Goal: Task Accomplishment & Management: Manage account settings

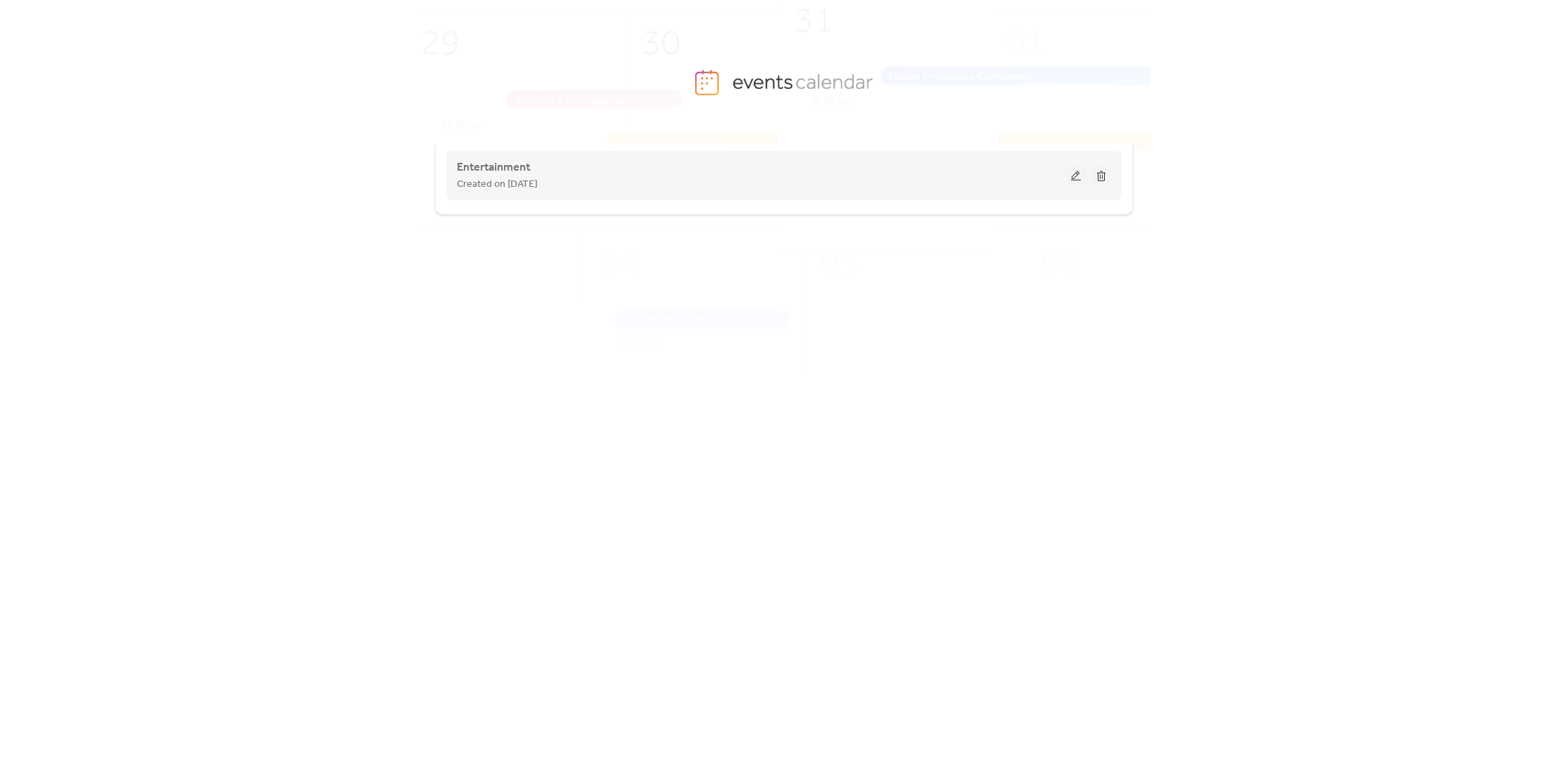
click at [625, 187] on div "Created on [DATE]" at bounding box center [761, 184] width 610 height 17
click at [1077, 180] on button at bounding box center [1076, 175] width 20 height 21
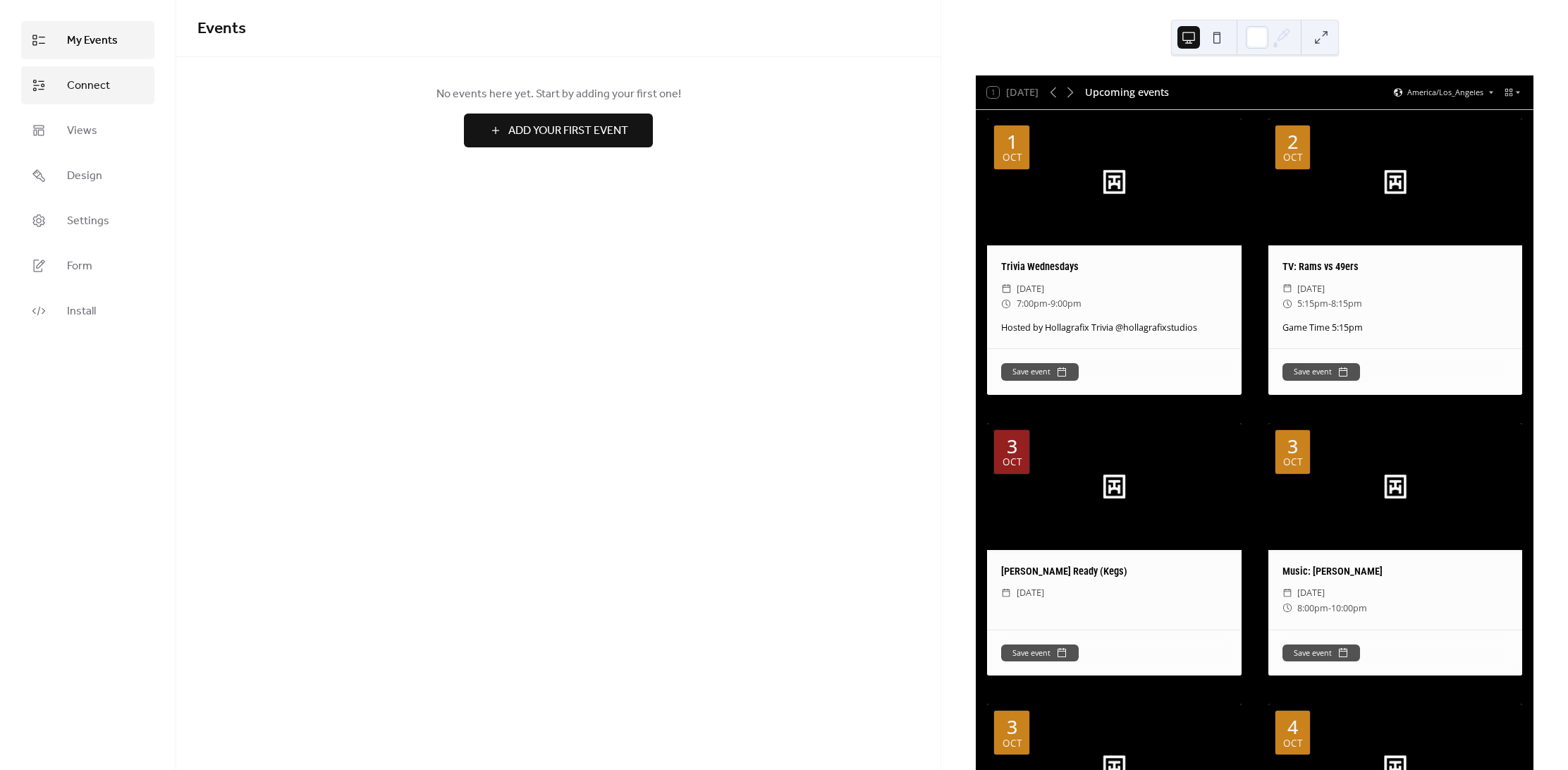
click at [86, 82] on span "Connect" at bounding box center [87, 86] width 43 height 17
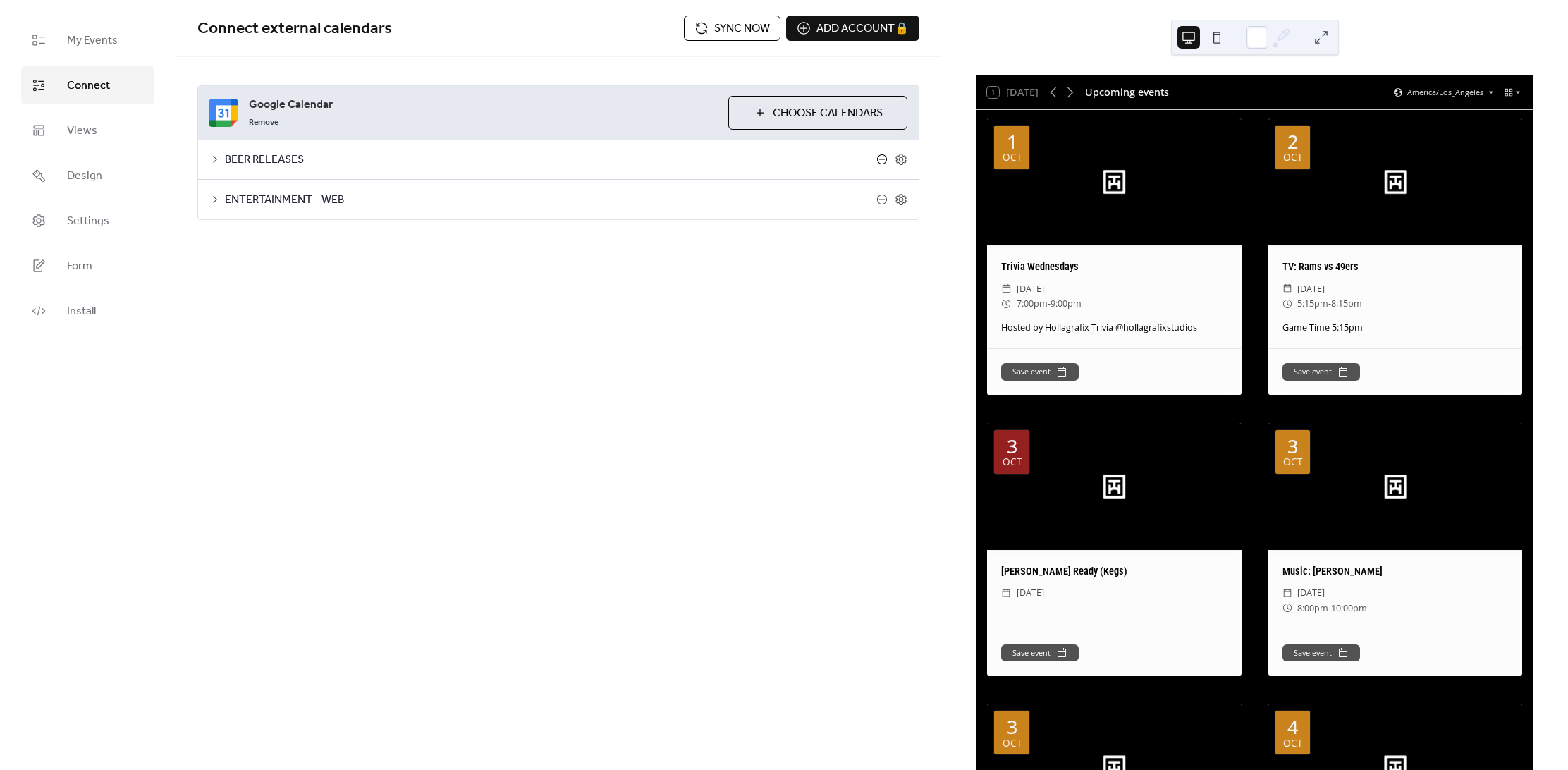
click at [884, 159] on icon at bounding box center [882, 159] width 6 height 1
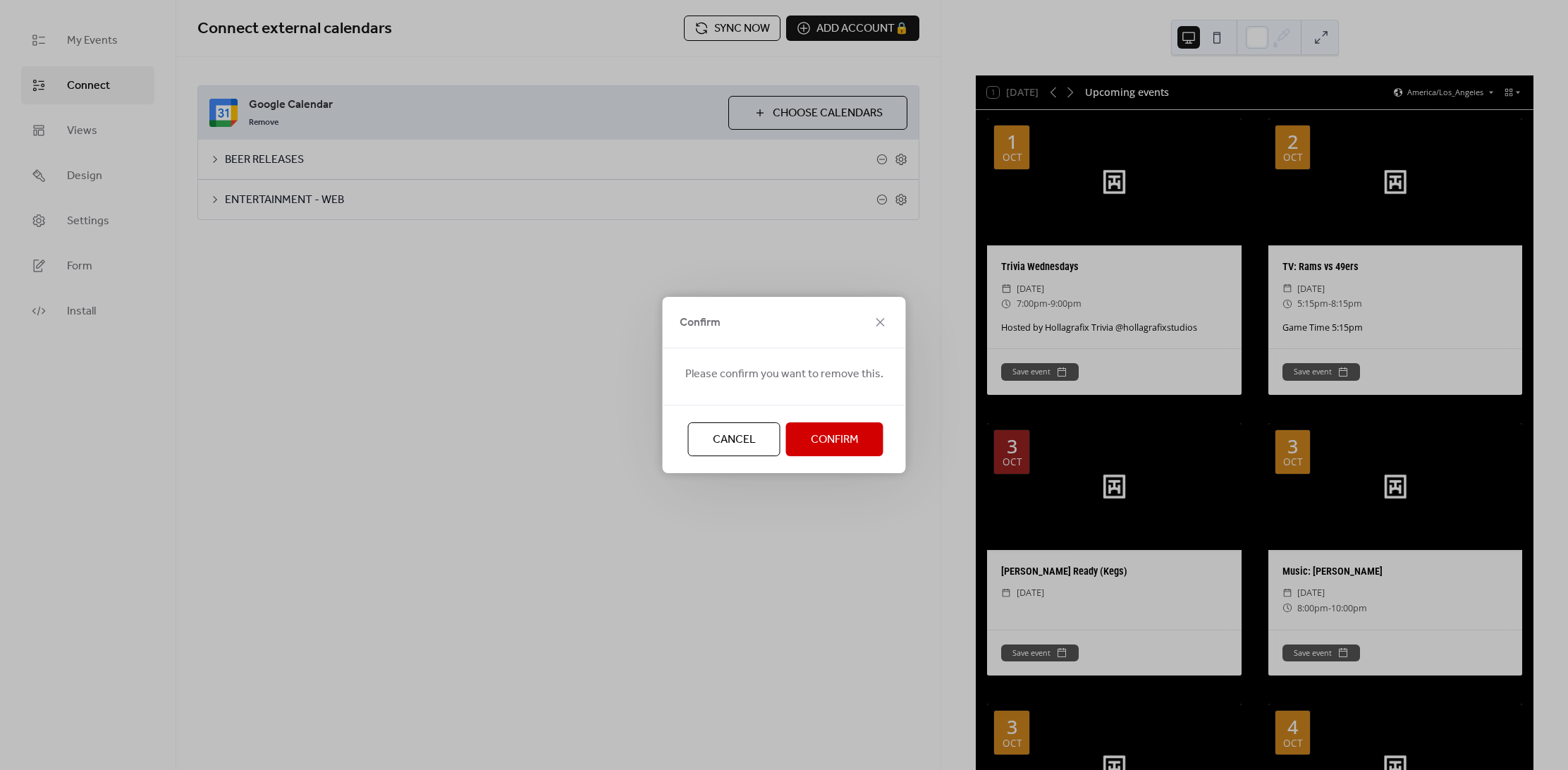
click at [833, 445] on span "Confirm" at bounding box center [834, 440] width 48 height 17
